Goal: Task Accomplishment & Management: Manage account settings

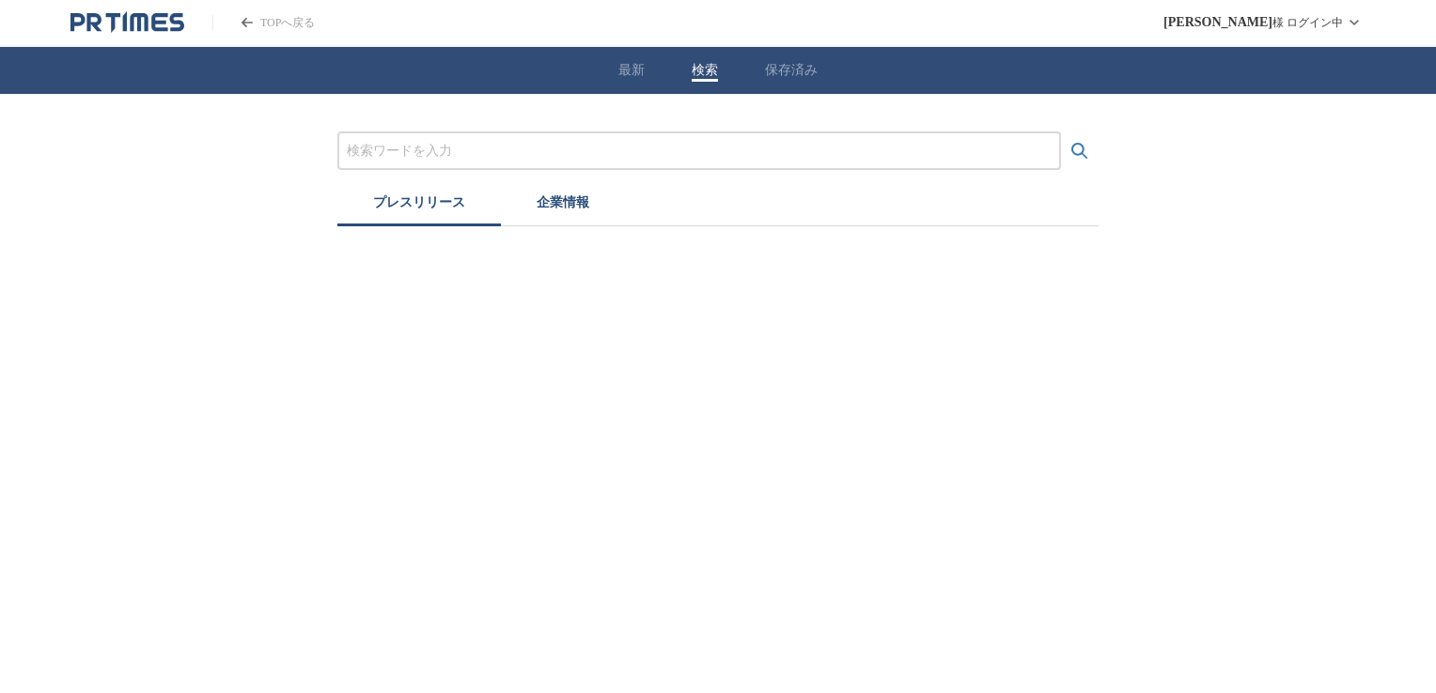
click at [708, 67] on button "検索" at bounding box center [705, 70] width 26 height 17
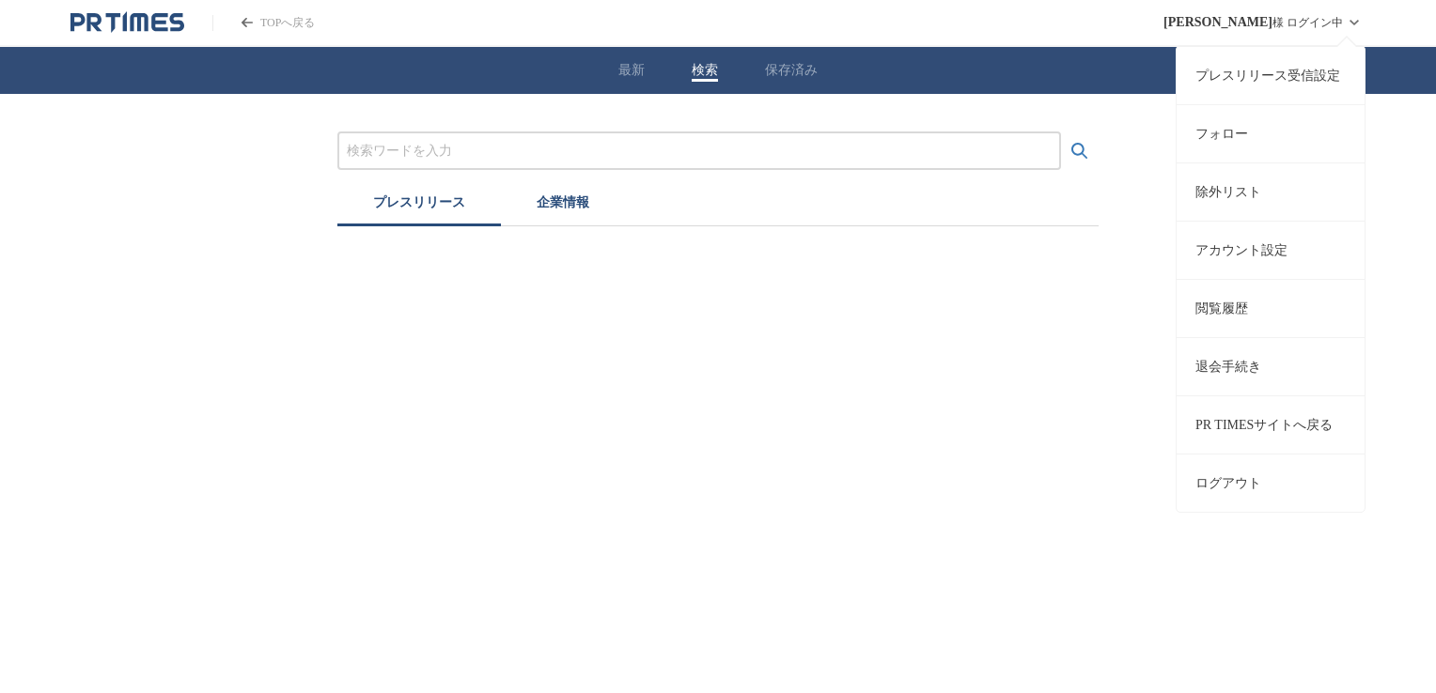
click at [1267, 237] on link "アカウント設定" at bounding box center [1270, 250] width 188 height 58
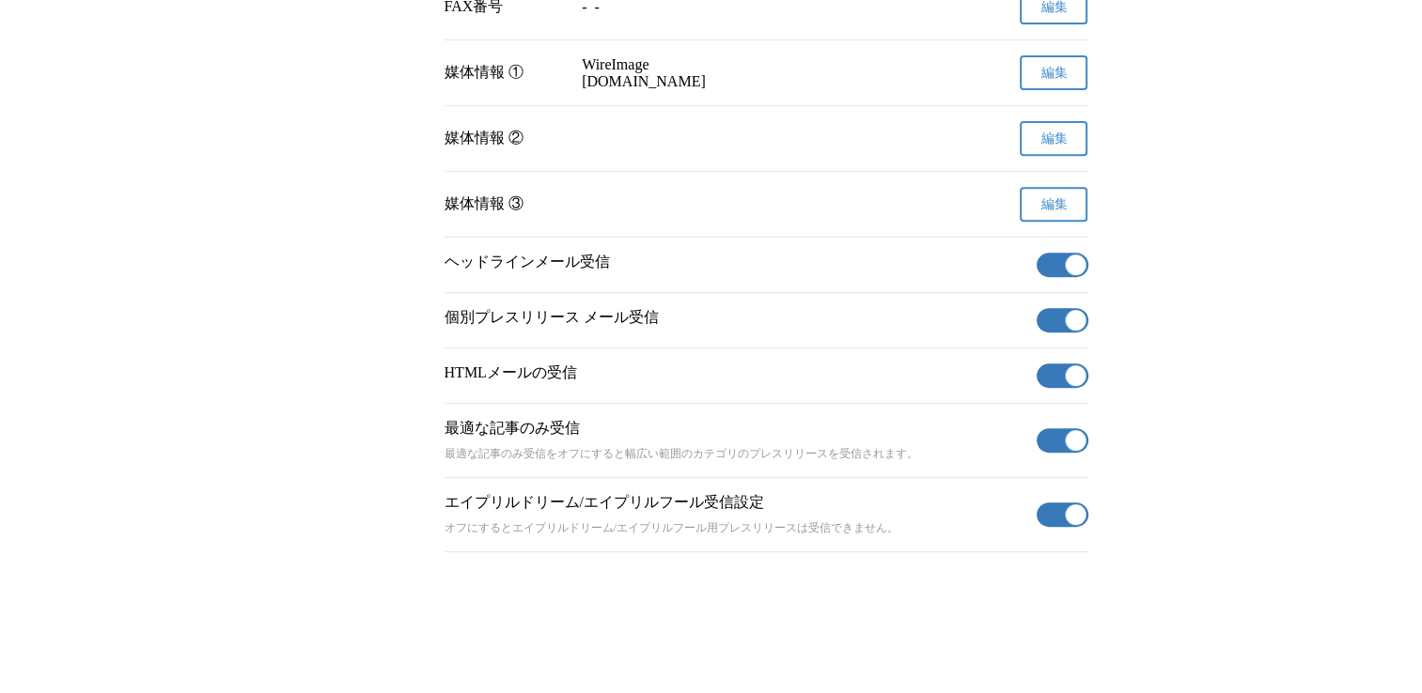
scroll to position [768, 0]
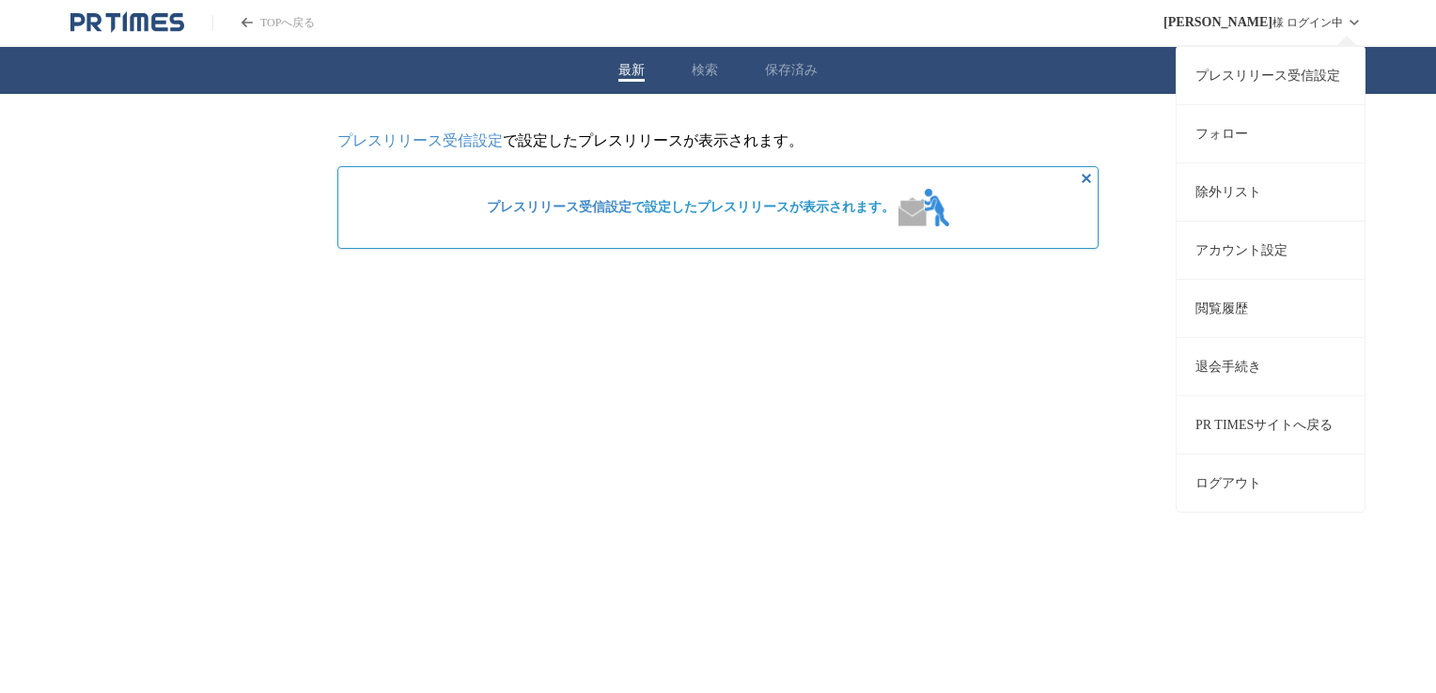
click at [1297, 79] on link "プレスリリース受信設定" at bounding box center [1270, 75] width 188 height 58
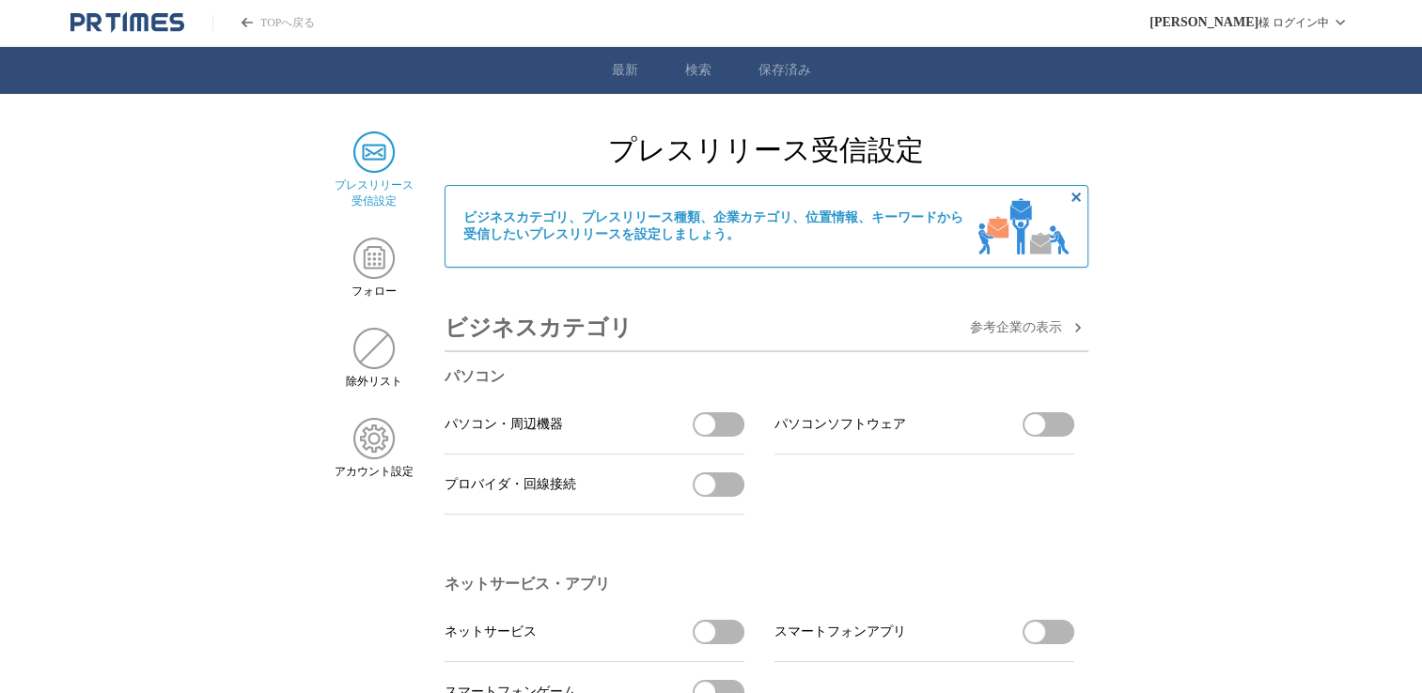
click at [370, 150] on img at bounding box center [373, 152] width 41 height 41
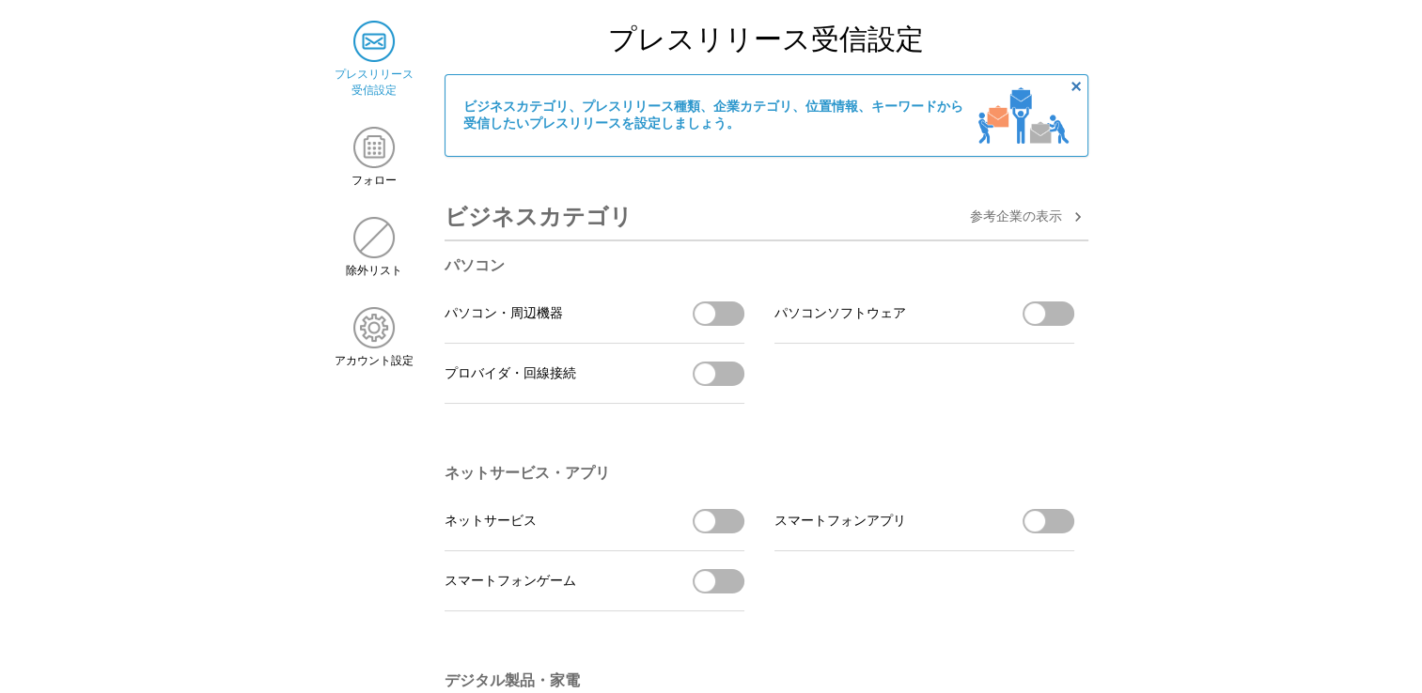
scroll to position [8, 0]
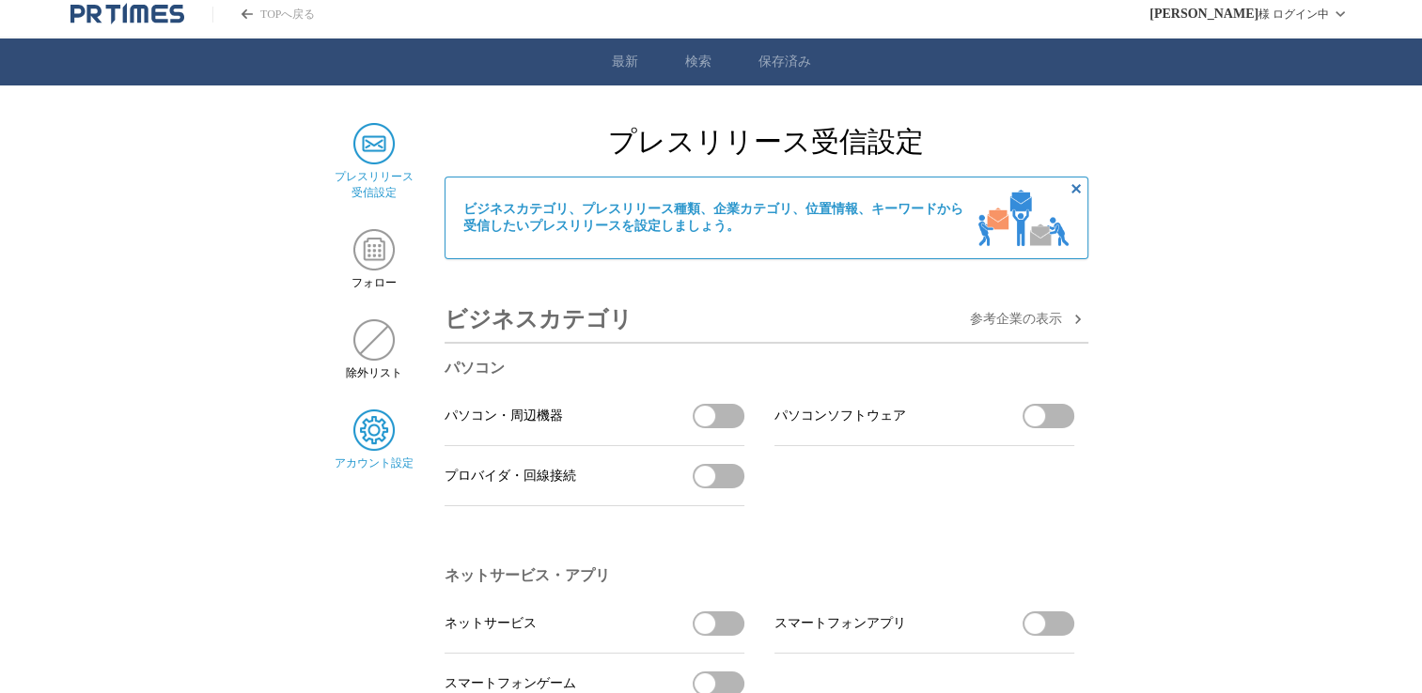
click at [366, 442] on img at bounding box center [373, 430] width 41 height 41
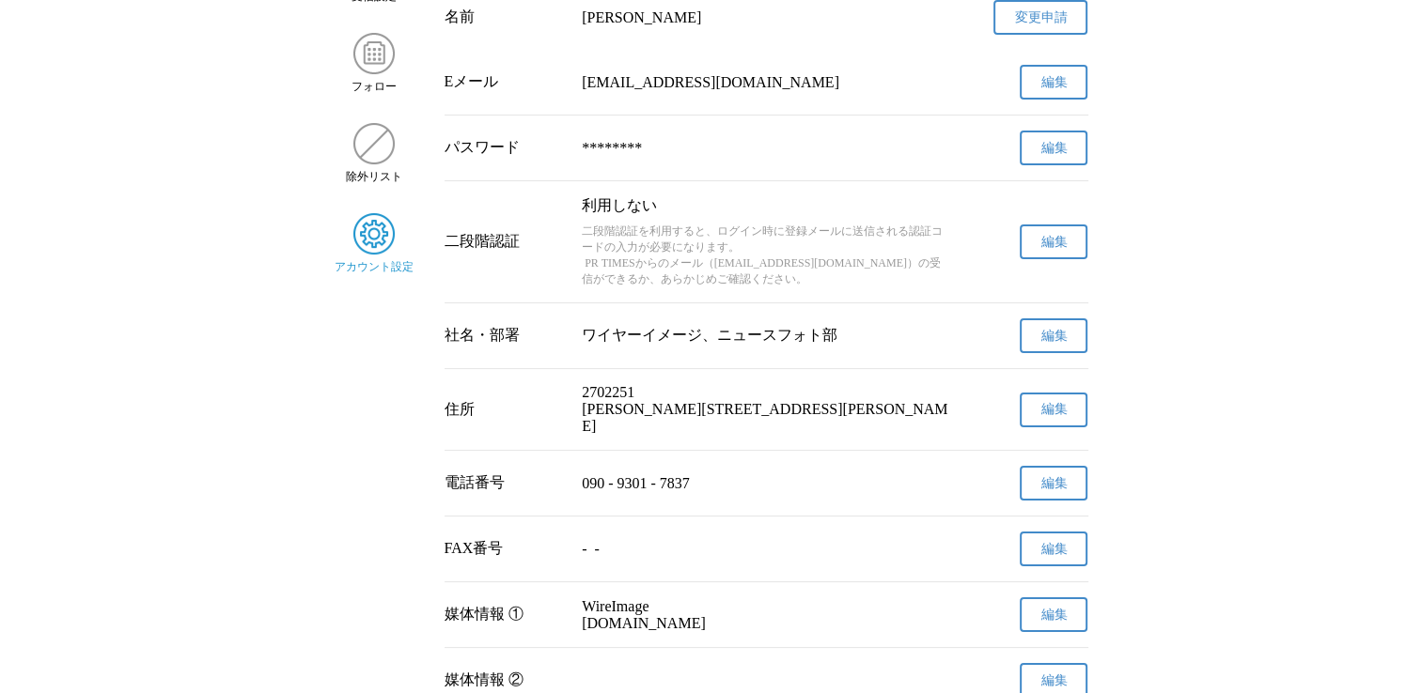
scroll to position [204, 0]
click at [366, 232] on img at bounding box center [373, 234] width 41 height 41
